Goal: Check status: Check status

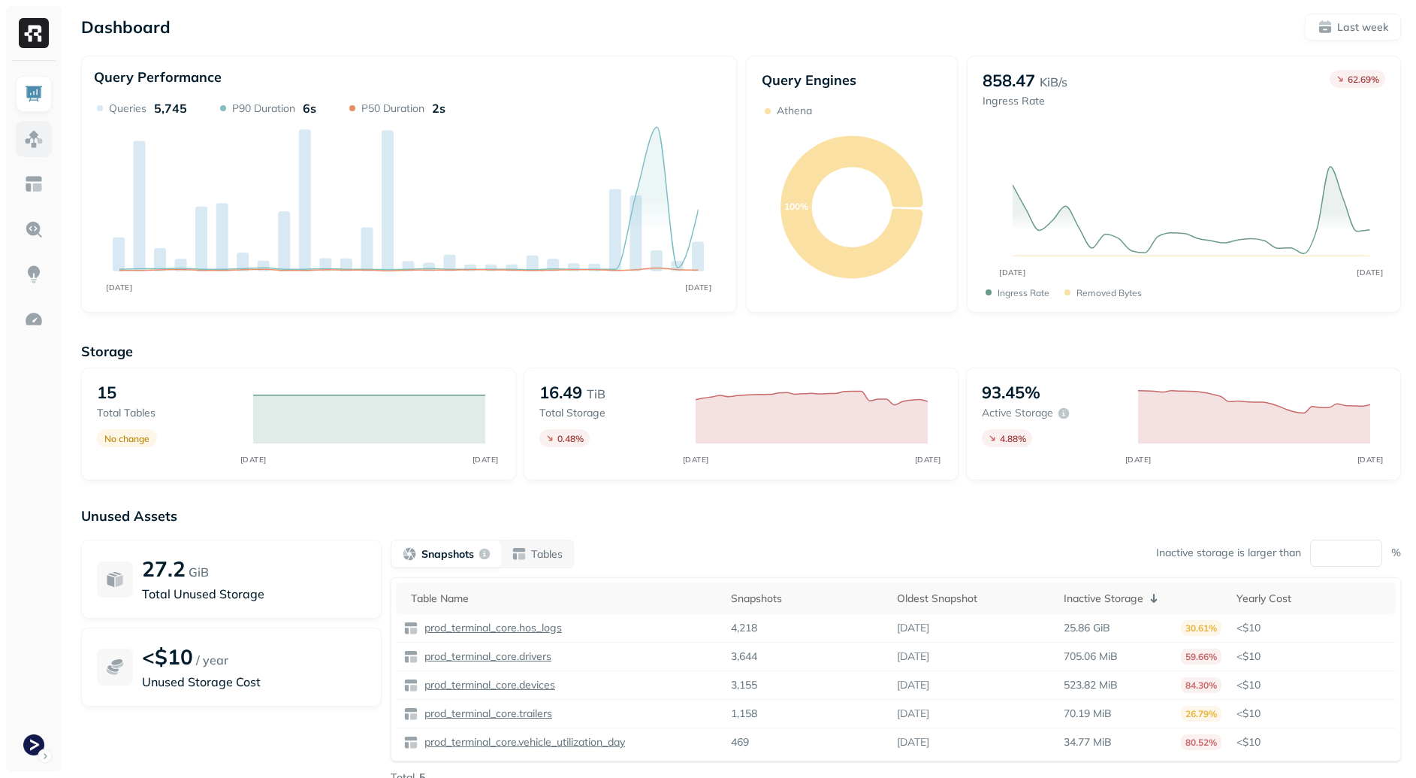
click at [33, 139] on img at bounding box center [34, 139] width 20 height 20
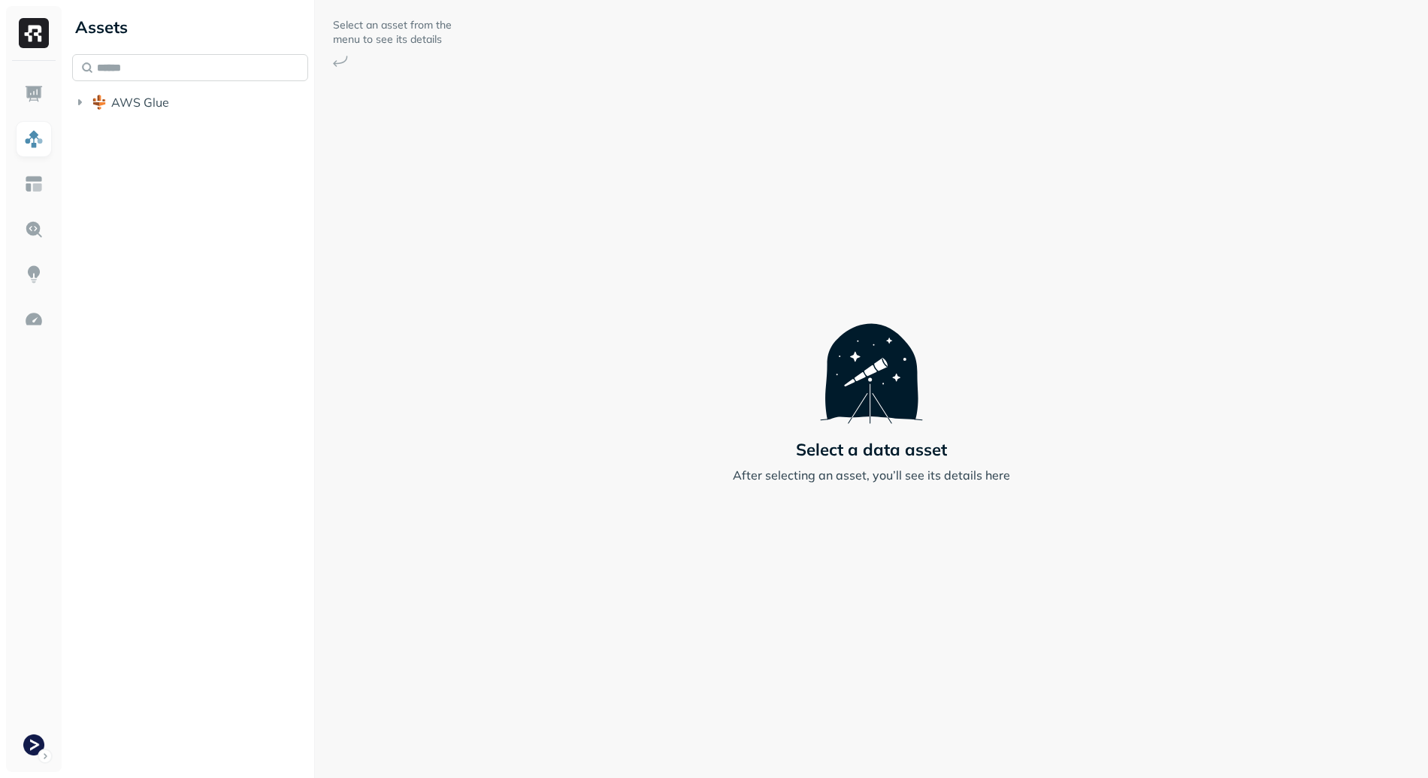
click at [190, 72] on input "text" at bounding box center [190, 67] width 236 height 27
click at [243, 120] on div "Assets AWS Glue" at bounding box center [190, 61] width 248 height 123
click at [238, 110] on button "AWS Glue" at bounding box center [190, 102] width 236 height 24
click at [180, 121] on button "prod_terminal_core" at bounding box center [198, 131] width 222 height 24
click at [225, 174] on li "Tables ( 13 )" at bounding box center [205, 160] width 207 height 27
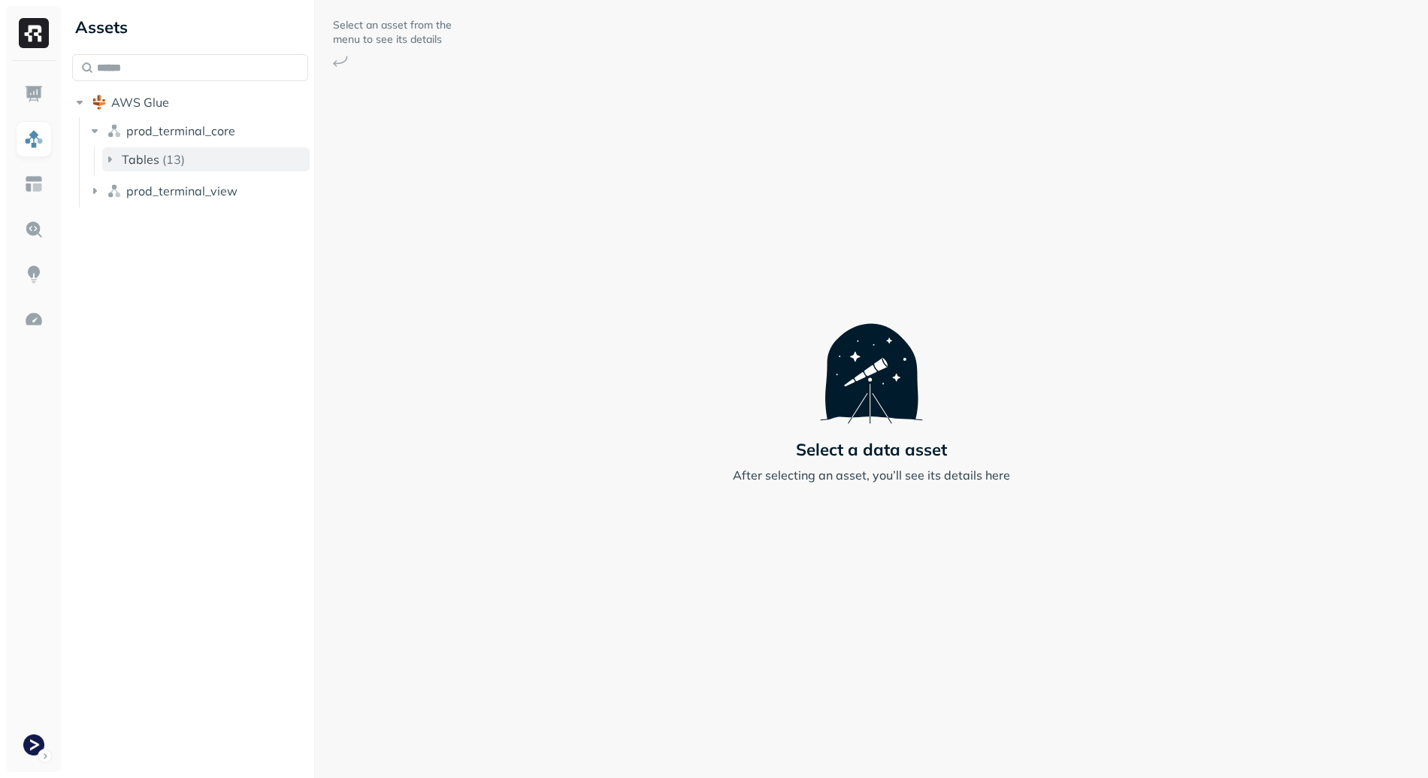
click at [225, 172] on li "Tables ( 13 )" at bounding box center [205, 160] width 207 height 27
click at [225, 171] on button "Tables ( 13 )" at bounding box center [205, 159] width 207 height 24
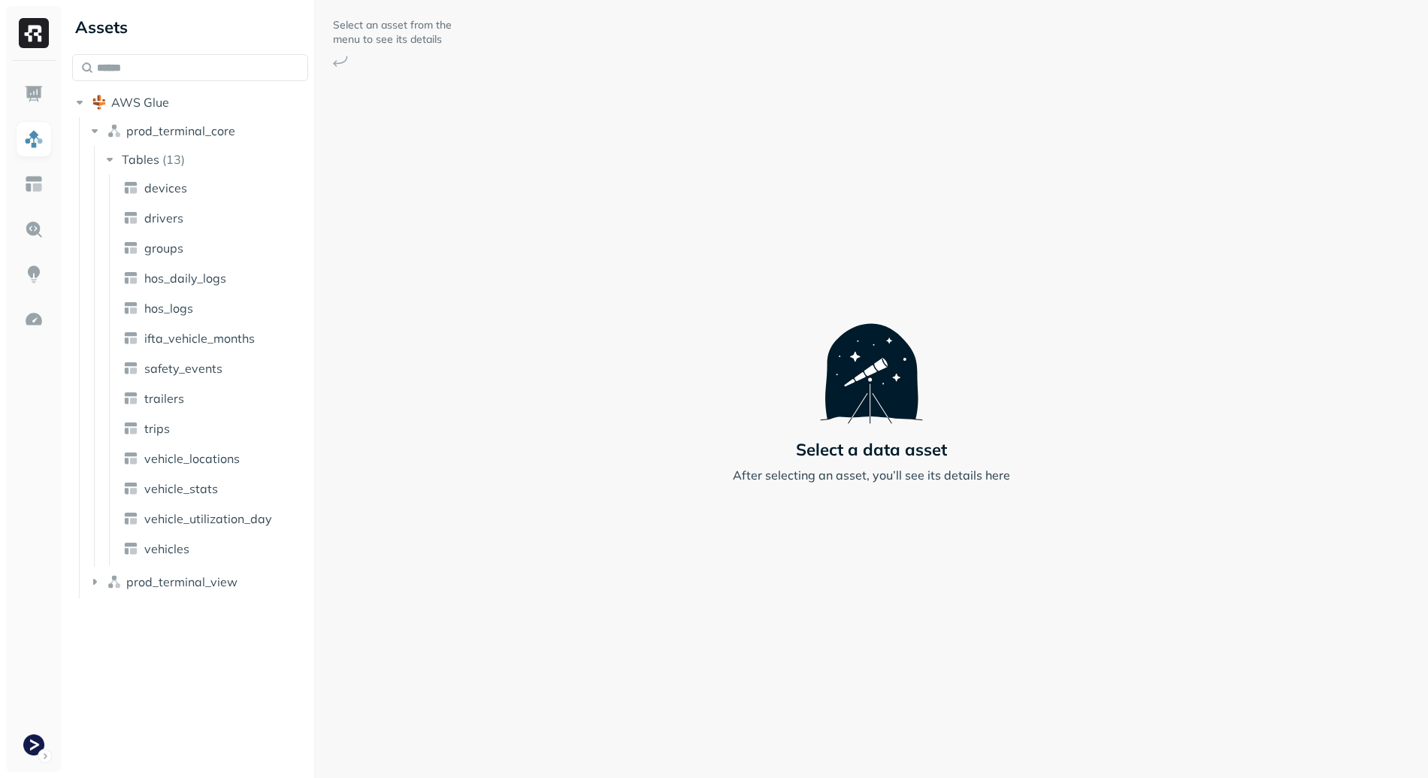
drag, startPoint x: 518, startPoint y: 520, endPoint x: 333, endPoint y: 488, distance: 188.3
click at [513, 519] on div "Select an asset from the menu to see its details Select a data asset After sele…" at bounding box center [871, 389] width 1113 height 778
click at [206, 491] on span "vehicle_stats" at bounding box center [181, 488] width 74 height 15
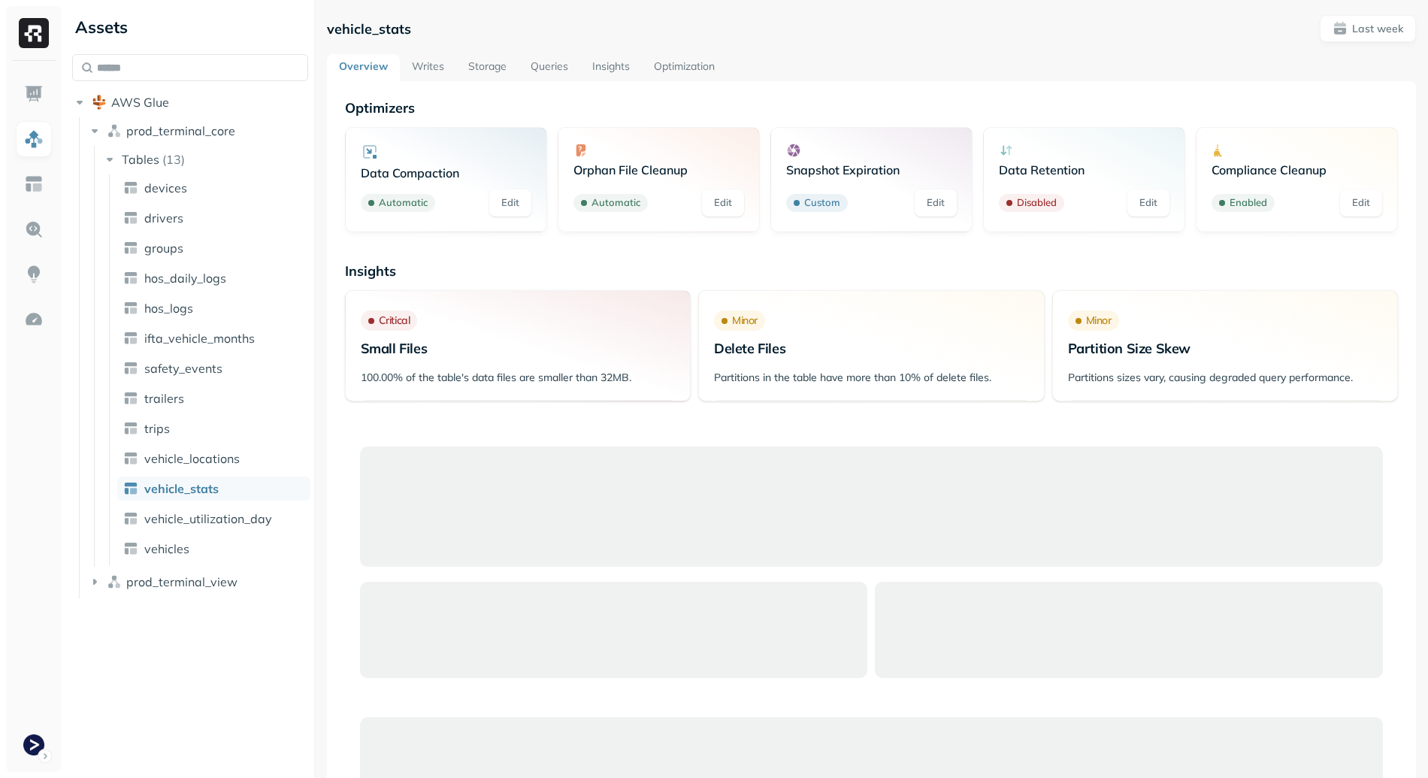
click at [675, 71] on link "Optimization" at bounding box center [684, 67] width 85 height 27
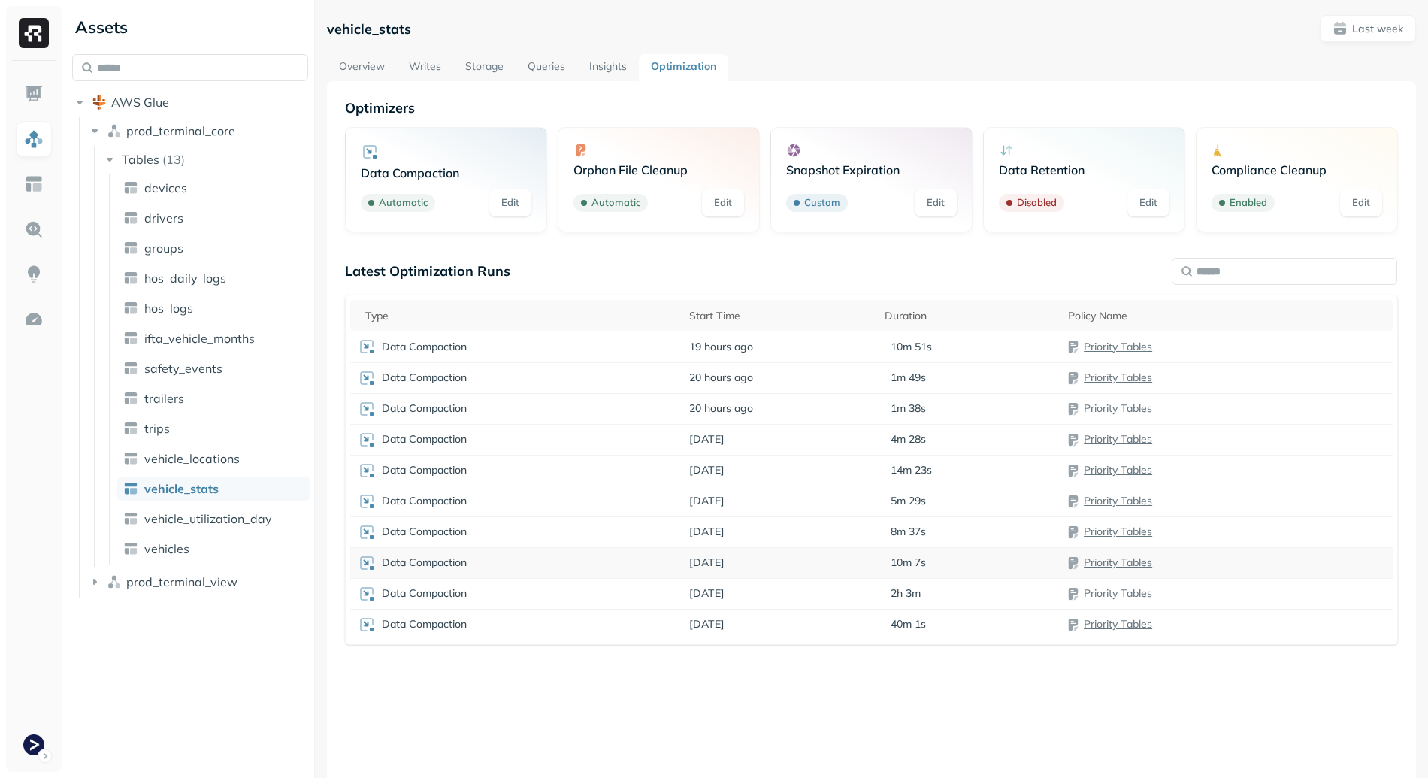
drag, startPoint x: 736, startPoint y: 348, endPoint x: 781, endPoint y: 569, distance: 225.6
click at [777, 549] on tbody "Data Compaction 19 hours ago 10m 51s Priority Tables Data Compaction 20 hours a…" at bounding box center [871, 485] width 1042 height 308
click at [804, 656] on div "Latest Optimization Runs Type Start Time Duration Policy Name Data Compaction 1…" at bounding box center [871, 471] width 1053 height 418
click at [234, 460] on span "vehicle_locations" at bounding box center [191, 458] width 95 height 15
